Goal: Information Seeking & Learning: Understand process/instructions

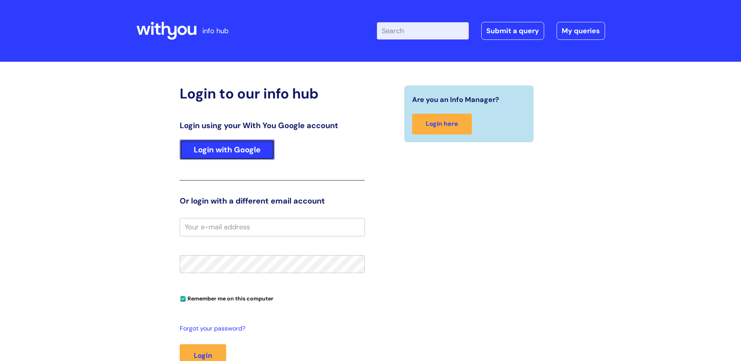
click at [214, 157] on link "Login with Google" at bounding box center [227, 149] width 95 height 20
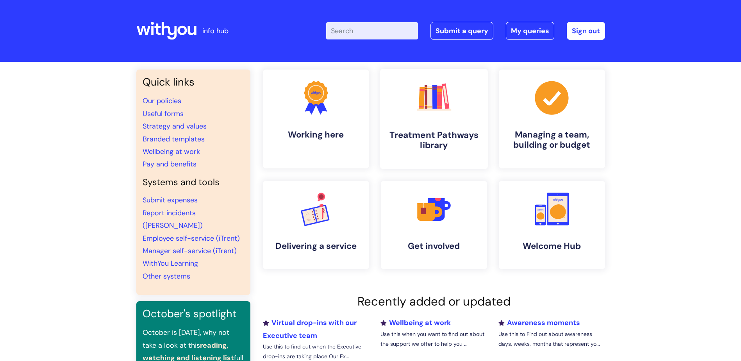
click at [459, 110] on link ".cls-1{fill:#f89b22;}.cls-1,.cls-2,.cls-3,.cls-4,.cls-5,.cls-6,.cls-7{stroke-wi…" at bounding box center [434, 119] width 108 height 100
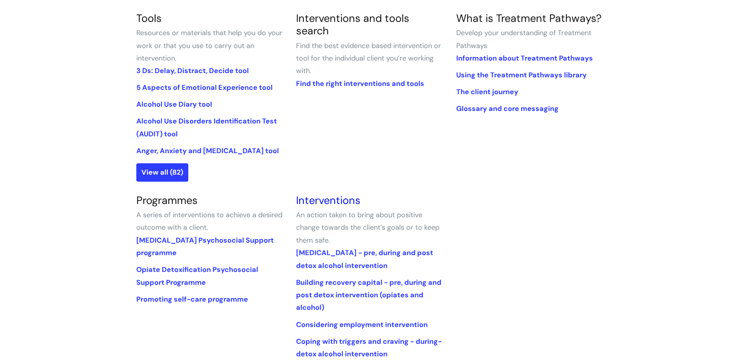
scroll to position [156, 0]
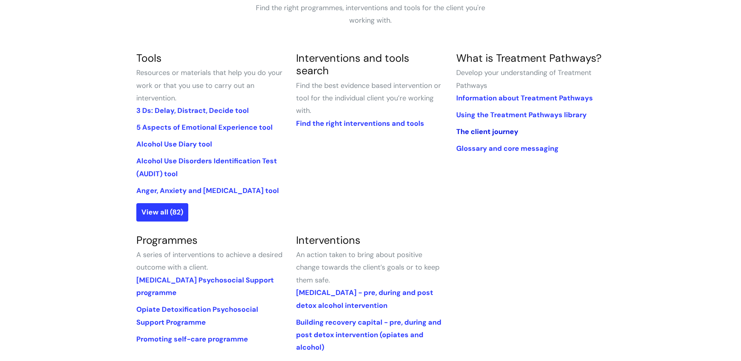
click at [481, 132] on link "The client journey" at bounding box center [487, 131] width 62 height 9
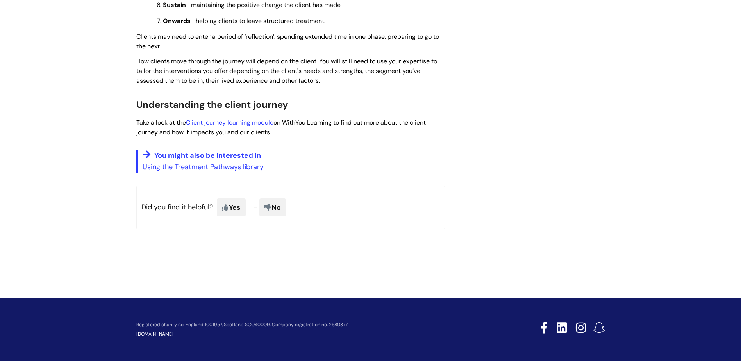
scroll to position [666, 0]
click at [218, 166] on link "Using the Treatment Pathways library" at bounding box center [203, 166] width 121 height 9
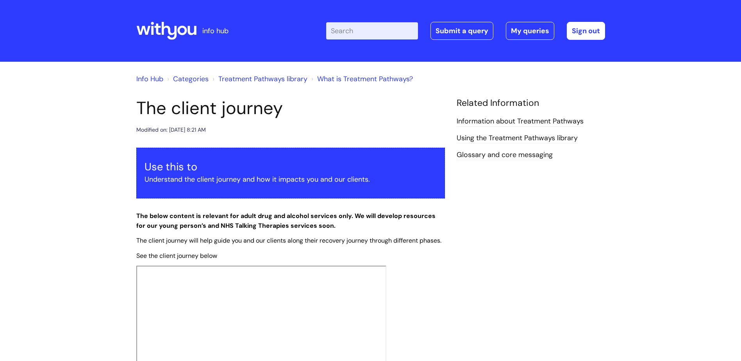
click at [268, 79] on link "Treatment Pathways library" at bounding box center [262, 78] width 89 height 9
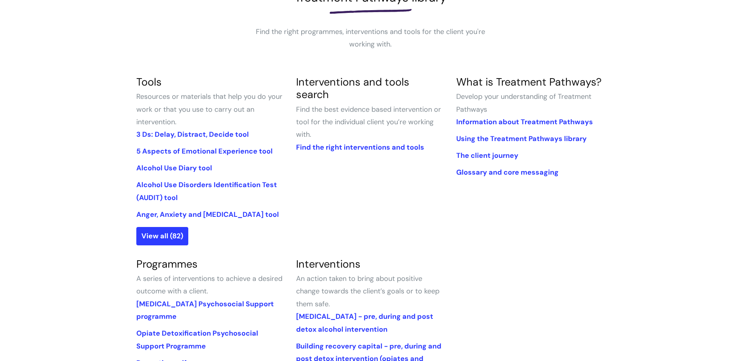
scroll to position [156, 0]
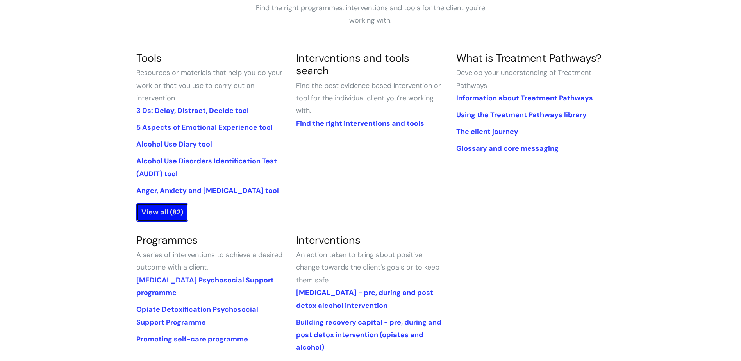
click at [166, 209] on link "View all (82)" at bounding box center [162, 212] width 52 height 18
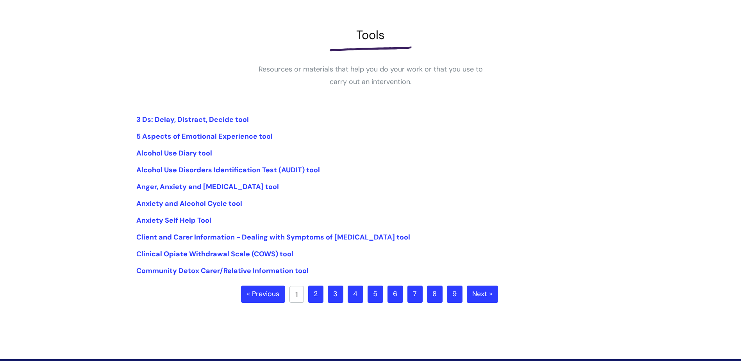
scroll to position [168, 0]
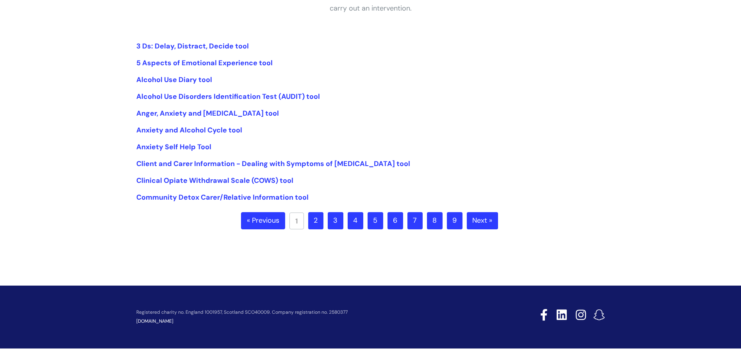
click at [317, 221] on link "2" at bounding box center [315, 220] width 15 height 17
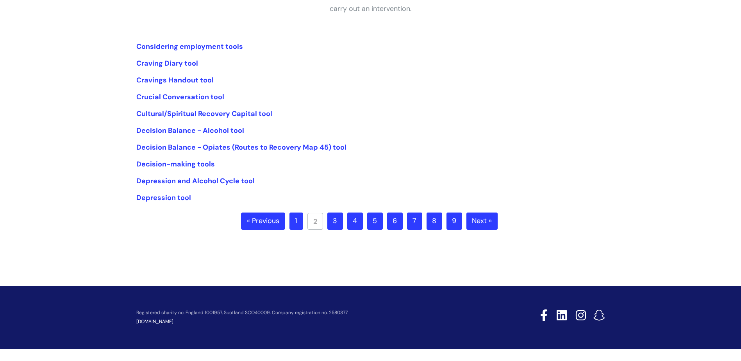
scroll to position [168, 0]
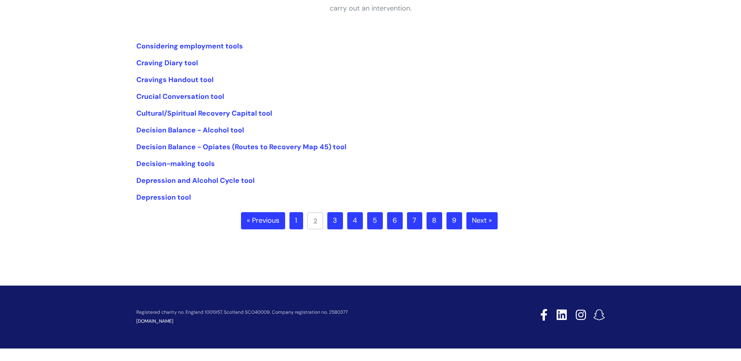
click at [397, 221] on link "6" at bounding box center [395, 220] width 16 height 17
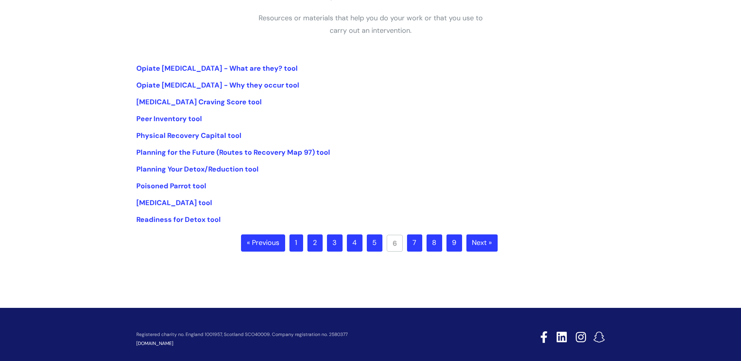
scroll to position [168, 0]
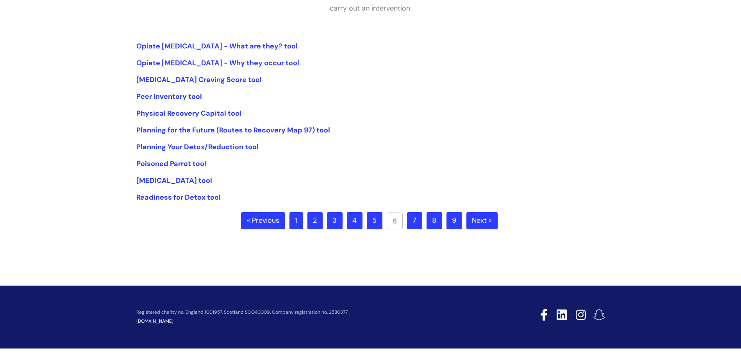
click at [374, 223] on link "5" at bounding box center [375, 220] width 16 height 17
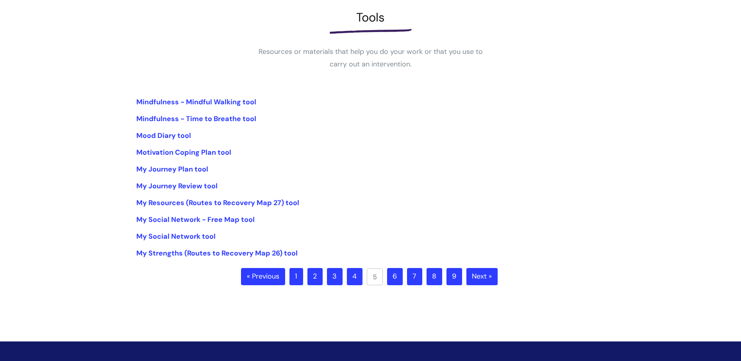
scroll to position [117, 0]
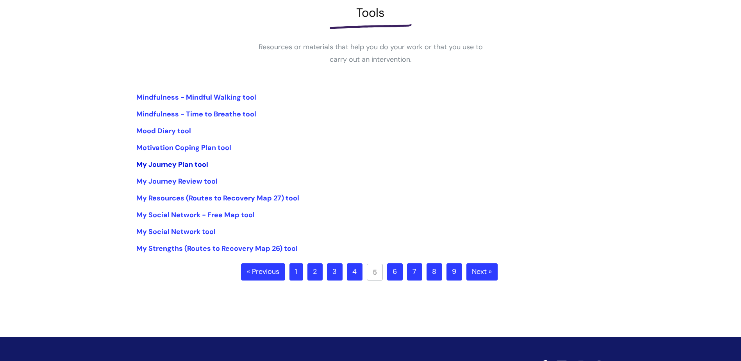
click at [163, 163] on link "My Journey Plan tool" at bounding box center [172, 164] width 72 height 9
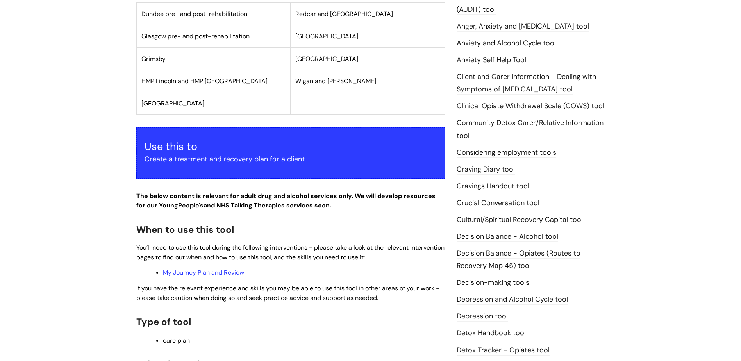
scroll to position [195, 0]
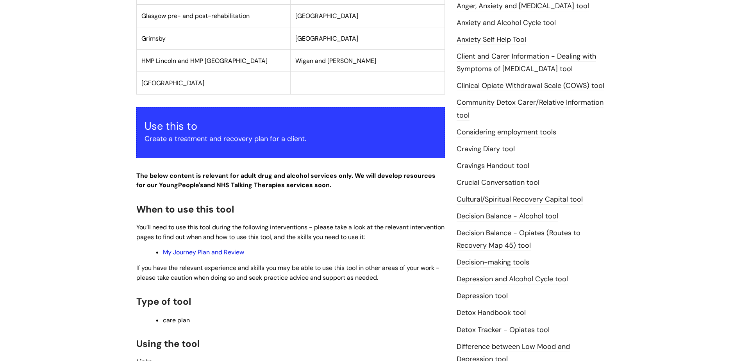
click at [205, 253] on link "My Journey Plan and Review" at bounding box center [203, 252] width 81 height 8
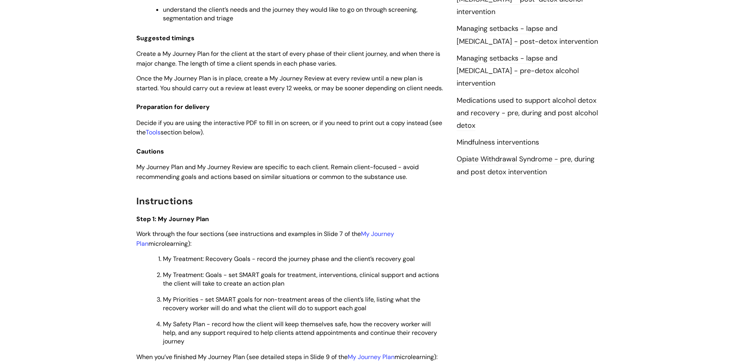
scroll to position [1016, 0]
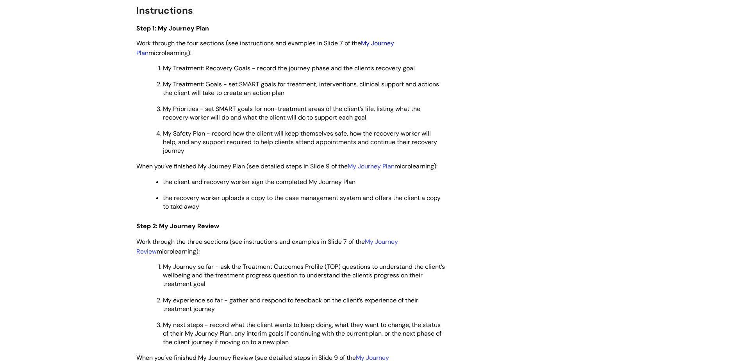
click at [383, 50] on link "My Journey Plan" at bounding box center [265, 48] width 258 height 18
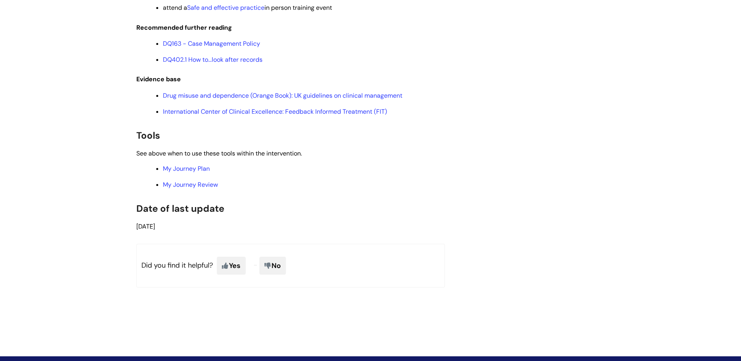
scroll to position [1641, 0]
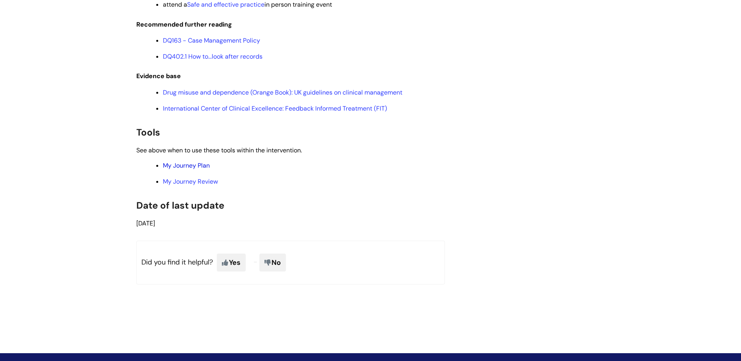
click at [190, 170] on link "My Journey Plan" at bounding box center [186, 165] width 47 height 8
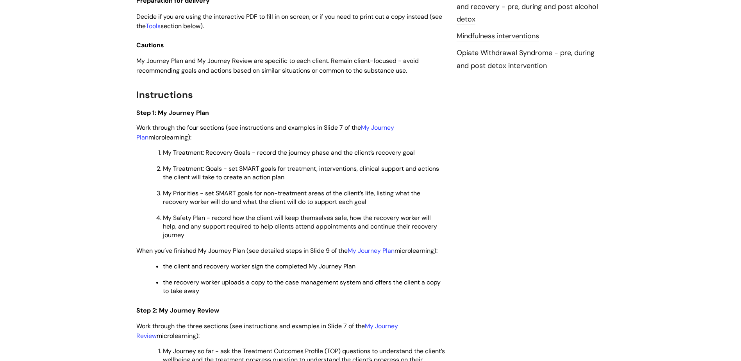
scroll to position [938, 0]
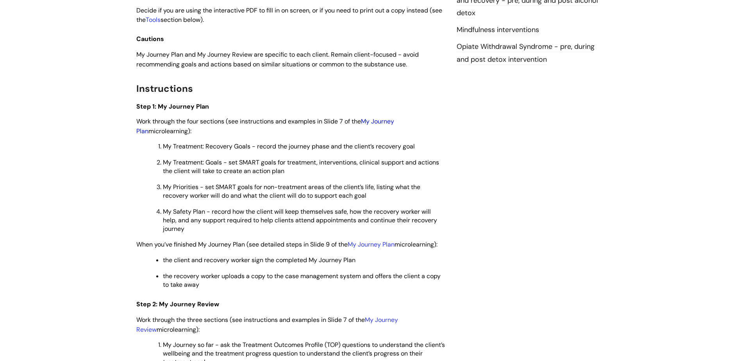
click at [382, 131] on link "My Journey Plan" at bounding box center [265, 126] width 258 height 18
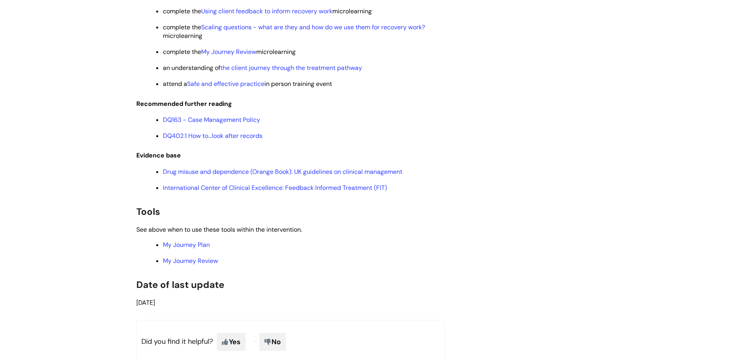
scroll to position [1563, 0]
click at [188, 248] on link "My Journey Plan" at bounding box center [186, 243] width 47 height 8
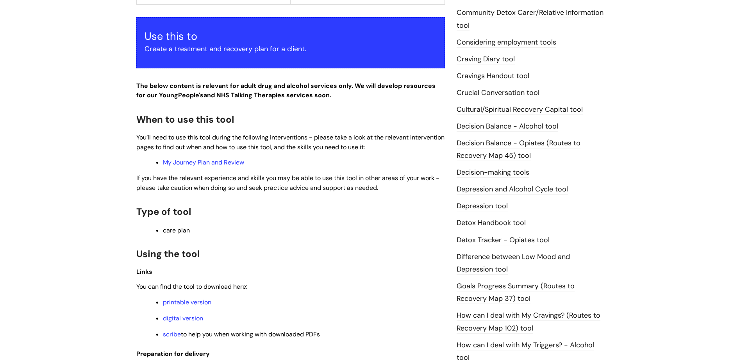
scroll to position [313, 0]
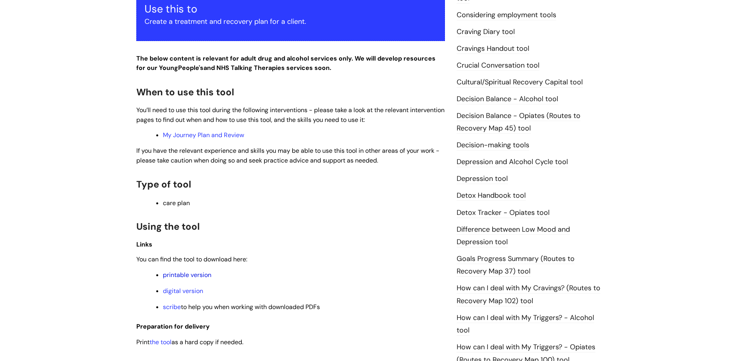
click at [191, 274] on link "printable version" at bounding box center [187, 275] width 48 height 8
click at [191, 290] on link "digital version" at bounding box center [183, 291] width 40 height 8
click at [166, 306] on link "scribe" at bounding box center [172, 307] width 18 height 8
click at [182, 289] on link "digital version" at bounding box center [183, 291] width 40 height 8
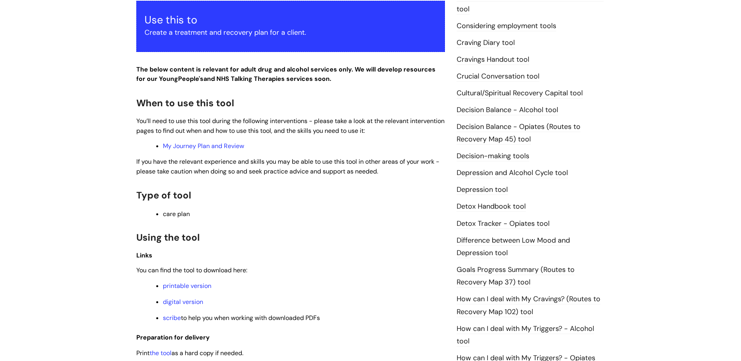
scroll to position [313, 0]
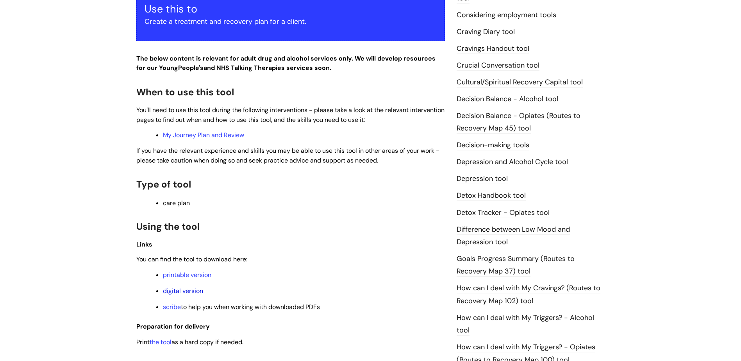
click at [185, 291] on link "digital version" at bounding box center [183, 291] width 40 height 8
